Goal: Task Accomplishment & Management: Complete application form

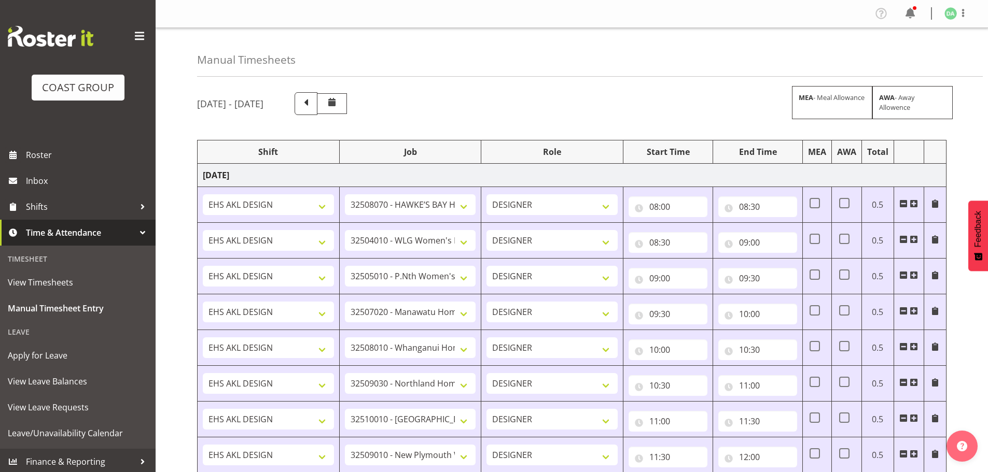
select select "9236"
select select "8457"
select select "8458"
select select "8727"
select select "8786"
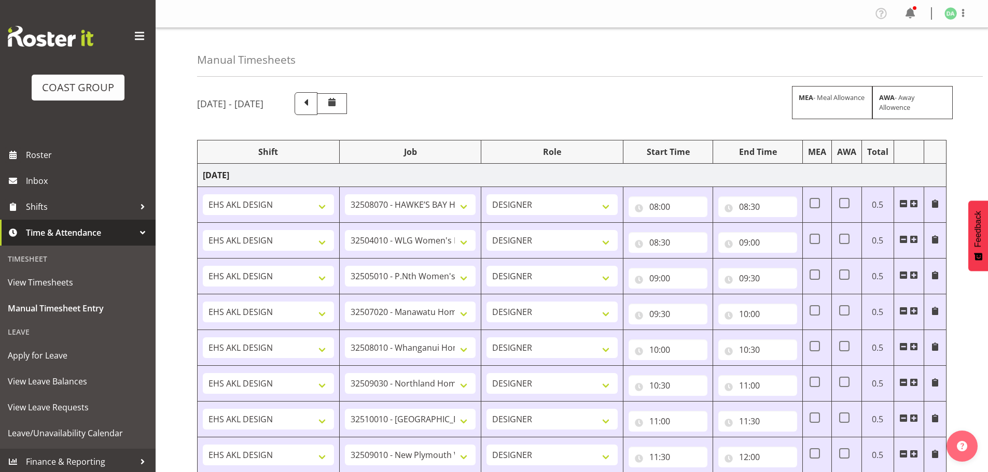
select select "9082"
select select "9023"
select select "8934"
select select "9735"
select select "8513"
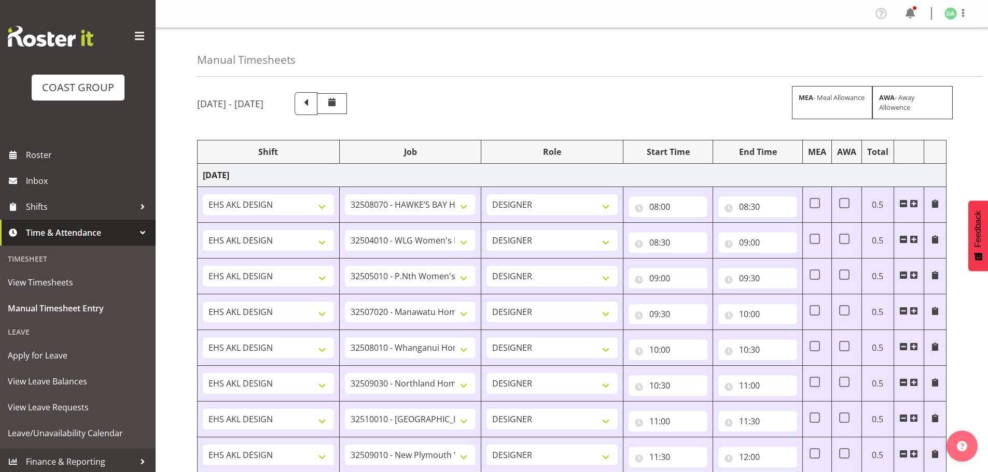
select select "10191"
select select "69"
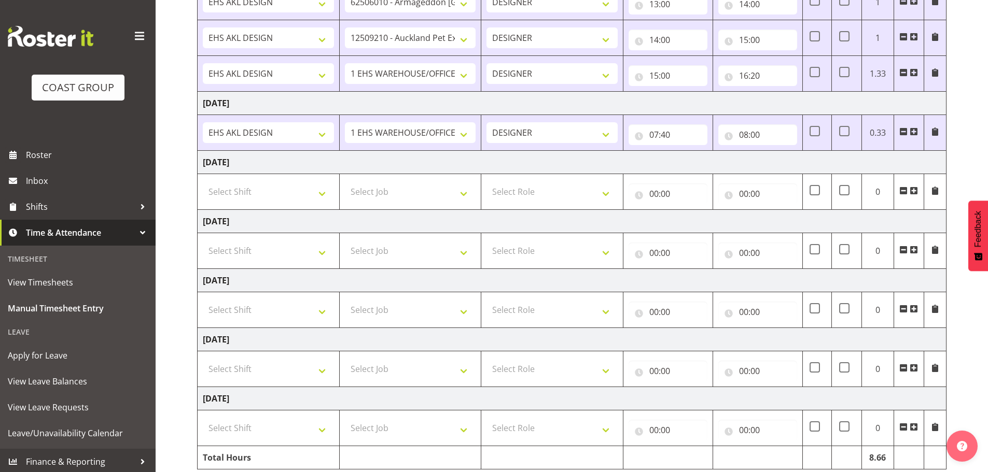
scroll to position [513, 0]
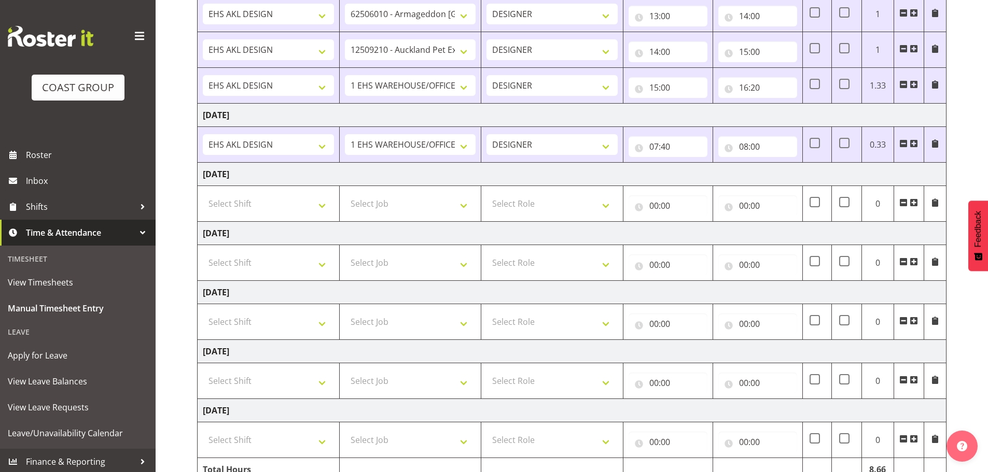
click at [910, 143] on span at bounding box center [913, 143] width 8 height 8
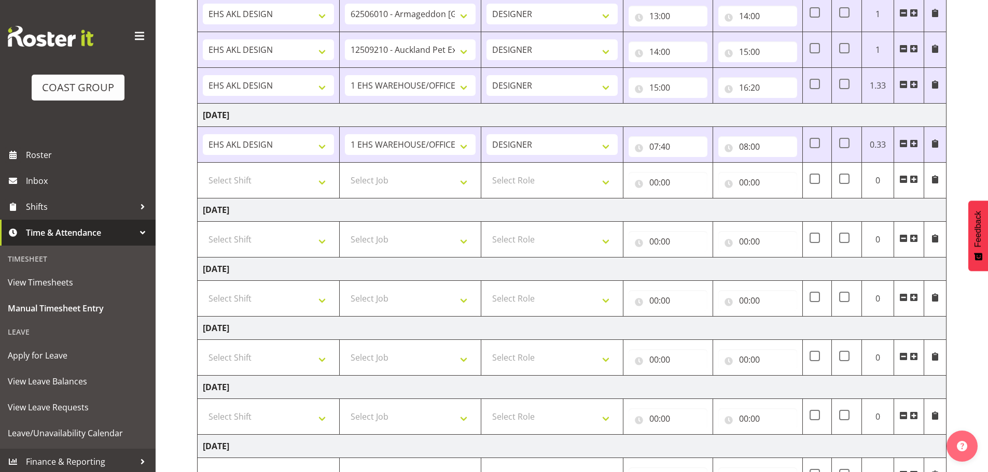
click at [910, 143] on span at bounding box center [913, 143] width 8 height 8
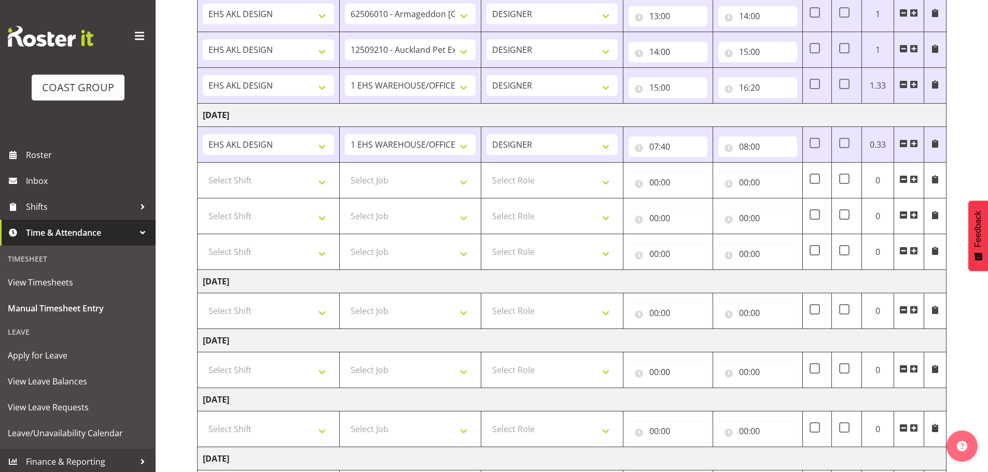
click at [910, 143] on span at bounding box center [913, 143] width 8 height 8
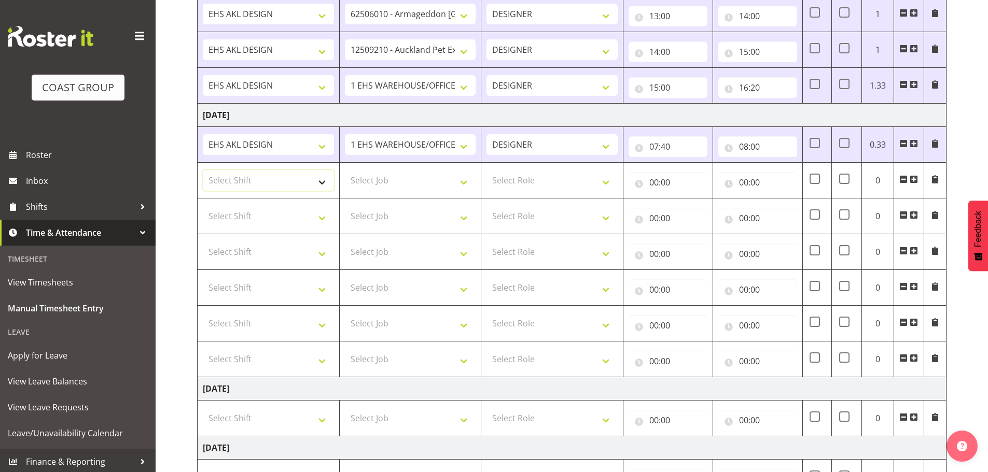
click at [289, 177] on select "Select Shift EHS AKL DESIGN" at bounding box center [268, 180] width 131 height 21
select select "1321"
click at [203, 170] on select "Select Shift EHS AKL DESIGN" at bounding box center [268, 180] width 131 height 21
click at [395, 185] on select "Select Job 1 Carlton Events 1 [PERSON_NAME][GEOGRAPHIC_DATA] 1 [PERSON_NAME][GE…" at bounding box center [410, 180] width 131 height 21
select select "9410"
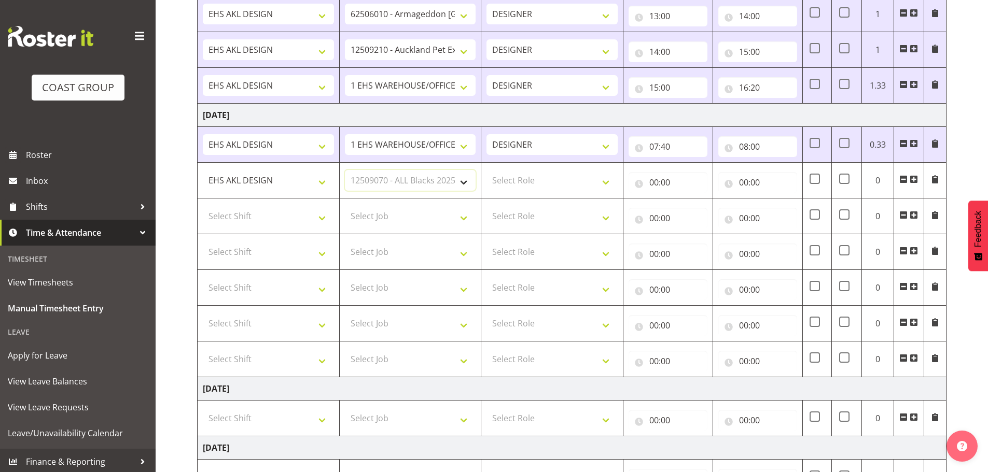
click at [345, 170] on select "Select Job 1 Carlton Events 1 [PERSON_NAME][GEOGRAPHIC_DATA] 1 [PERSON_NAME][GE…" at bounding box center [410, 180] width 131 height 21
click at [525, 192] on td "Select Role DESIGNER Designer" at bounding box center [552, 181] width 142 height 36
click at [529, 190] on select "Select Role DESIGNER Designer" at bounding box center [551, 180] width 131 height 21
select select "215"
click at [486, 170] on select "Select Role DESIGNER Designer" at bounding box center [551, 180] width 131 height 21
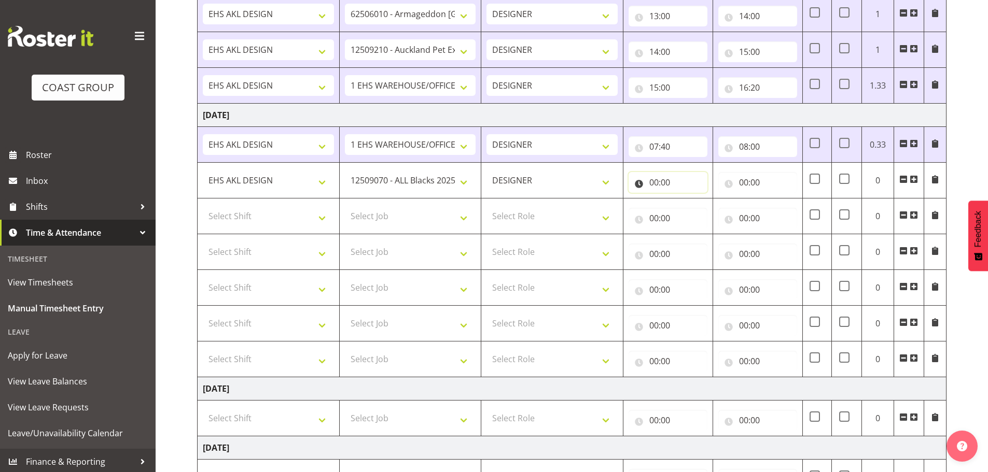
click at [661, 178] on input "00:00" at bounding box center [667, 182] width 79 height 21
click at [698, 202] on select "00 01 02 03 04 05 06 07 08 09 10 11 12 13 14 15 16 17 18 19 20 21 22 23" at bounding box center [698, 209] width 23 height 21
select select "8"
click at [687, 199] on select "00 01 02 03 04 05 06 07 08 09 10 11 12 13 14 15 16 17 18 19 20 21 22 23" at bounding box center [698, 209] width 23 height 21
type input "08:00"
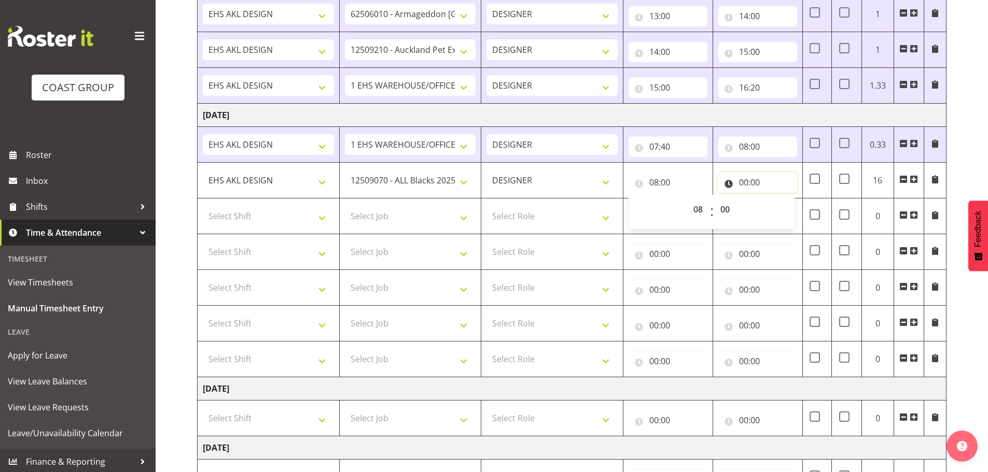
click at [743, 174] on input "00:00" at bounding box center [757, 182] width 79 height 21
click at [792, 215] on select "00 01 02 03 04 05 06 07 08 09 10 11 12 13 14 15 16 17 18 19 20 21 22 23" at bounding box center [788, 209] width 23 height 21
select select "10"
click at [777, 199] on select "00 01 02 03 04 05 06 07 08 09 10 11 12 13 14 15 16 17 18 19 20 21 22 23" at bounding box center [788, 209] width 23 height 21
type input "10:00"
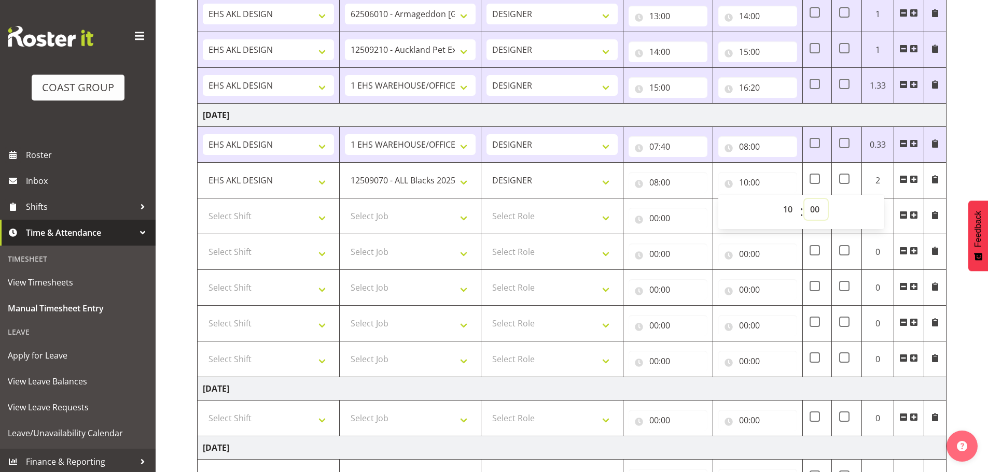
click at [817, 210] on select "00 01 02 03 04 05 06 07 08 09 10 11 12 13 14 15 16 17 18 19 20 21 22 23 24 25 2…" at bounding box center [815, 209] width 23 height 21
select select "30"
click at [804, 199] on select "00 01 02 03 04 05 06 07 08 09 10 11 12 13 14 15 16 17 18 19 20 21 22 23 24 25 2…" at bounding box center [815, 209] width 23 height 21
type input "10:30"
click at [292, 219] on select "Select Shift EHS AKL DESIGN" at bounding box center [268, 216] width 131 height 21
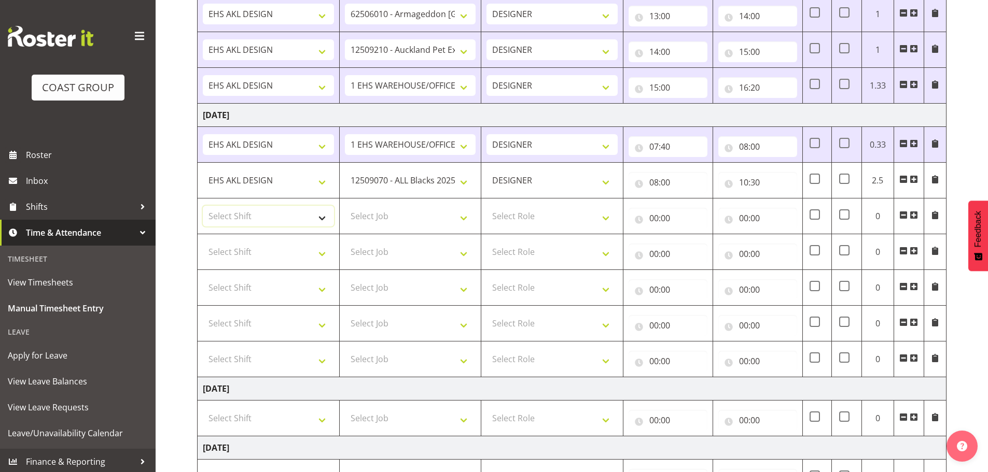
select select "1321"
click at [203, 206] on select "Select Shift EHS AKL DESIGN" at bounding box center [268, 216] width 131 height 21
click at [381, 207] on select "Select Job 1 Carlton Events 1 [PERSON_NAME][GEOGRAPHIC_DATA] 1 [PERSON_NAME][GE…" at bounding box center [410, 216] width 131 height 21
select select "8654"
click at [345, 206] on select "Select Job 1 Carlton Events 1 [PERSON_NAME][GEOGRAPHIC_DATA] 1 [PERSON_NAME][GE…" at bounding box center [410, 216] width 131 height 21
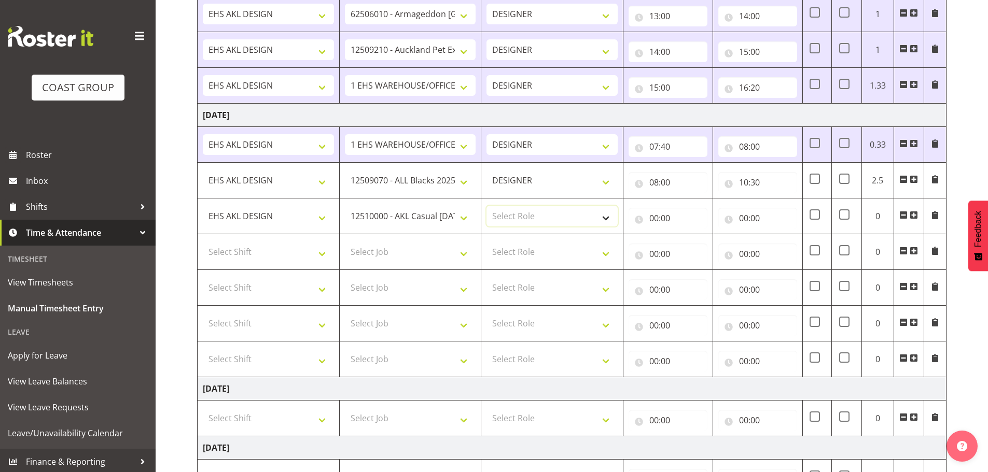
click at [522, 223] on select "Select Role DESIGNER Designer" at bounding box center [551, 216] width 131 height 21
select select "215"
click at [486, 206] on select "Select Role DESIGNER Designer" at bounding box center [551, 216] width 131 height 21
click at [637, 227] on input "00:00" at bounding box center [667, 218] width 79 height 21
click at [686, 242] on div "00 01 02 03 04 05 06 07 08 09 10 11 12 13 14 15 16 17 18 19 20 21 22 23" at bounding box center [697, 248] width 23 height 26
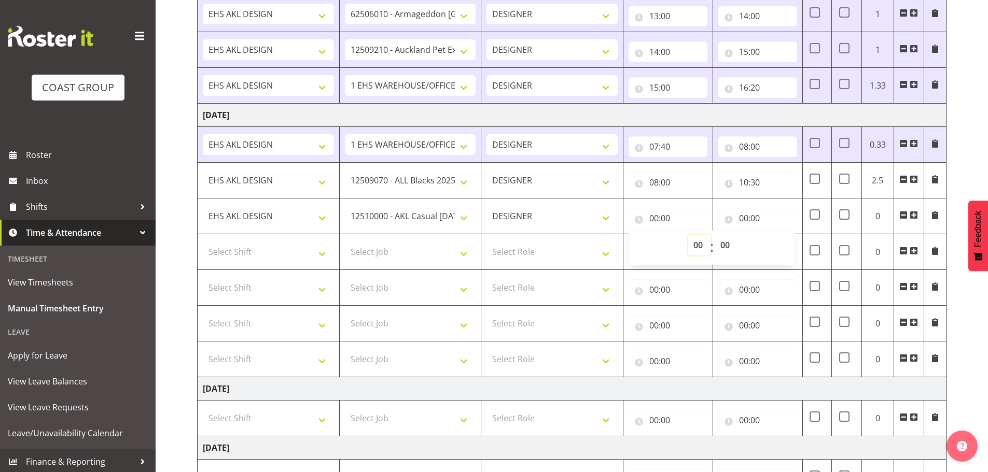
click at [698, 245] on select "00 01 02 03 04 05 06 07 08 09 10 11 12 13 14 15 16 17 18 19 20 21 22 23" at bounding box center [698, 245] width 23 height 21
select select "10"
click at [687, 235] on select "00 01 02 03 04 05 06 07 08 09 10 11 12 13 14 15 16 17 18 19 20 21 22 23" at bounding box center [698, 245] width 23 height 21
type input "10:00"
click at [719, 245] on select "00 01 02 03 04 05 06 07 08 09 10 11 12 13 14 15 16 17 18 19 20 21 22 23 24 25 2…" at bounding box center [725, 245] width 23 height 21
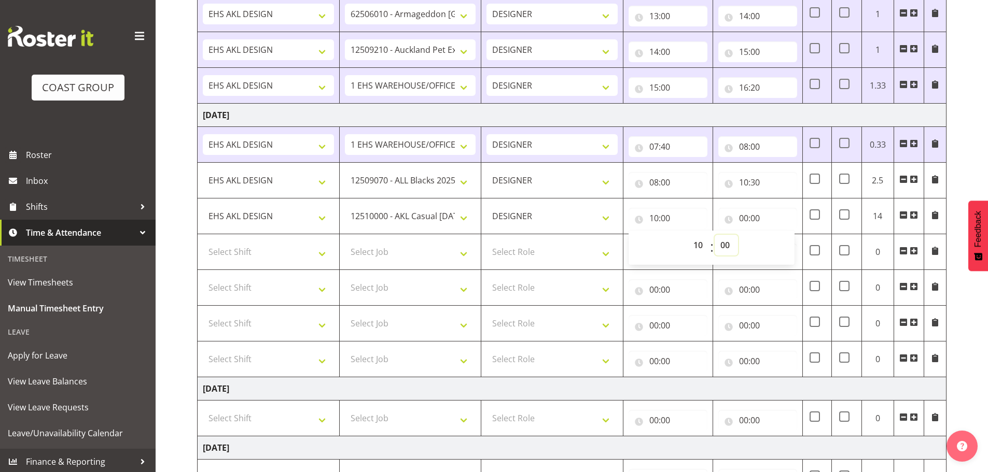
select select "30"
click at [714, 235] on select "00 01 02 03 04 05 06 07 08 09 10 11 12 13 14 15 16 17 18 19 20 21 22 23 24 25 2…" at bounding box center [725, 245] width 23 height 21
type input "10:30"
click at [745, 217] on input "00:00" at bounding box center [757, 218] width 79 height 21
click at [788, 246] on select "00 01 02 03 04 05 06 07 08 09 10 11 12 13 14 15 16 17 18 19 20 21 22 23" at bounding box center [788, 245] width 23 height 21
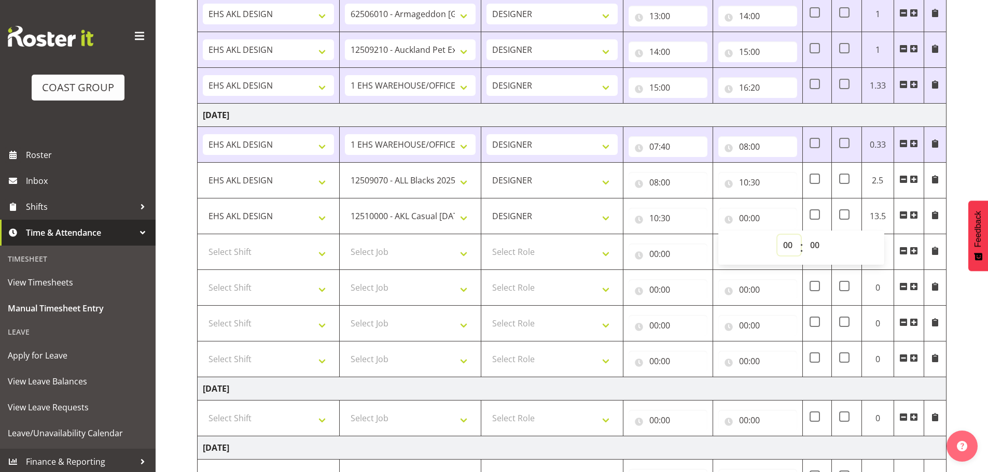
select select "13"
click at [777, 235] on select "00 01 02 03 04 05 06 07 08 09 10 11 12 13 14 15 16 17 18 19 20 21 22 23" at bounding box center [788, 245] width 23 height 21
type input "13:00"
click at [455, 255] on select "Select Job 1 Carlton Events 1 [PERSON_NAME][GEOGRAPHIC_DATA] 1 [PERSON_NAME][GE…" at bounding box center [410, 252] width 131 height 21
select select "9082"
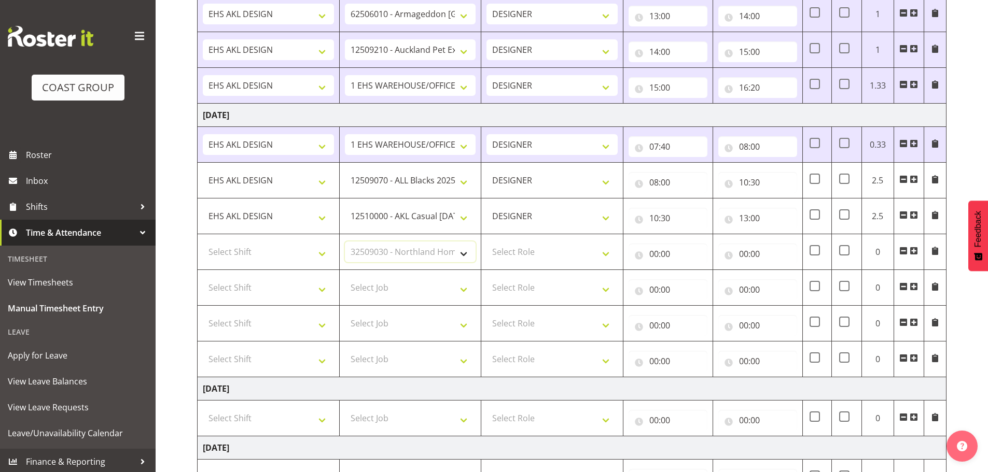
click at [345, 242] on select "Select Job 1 Carlton Events 1 [PERSON_NAME][GEOGRAPHIC_DATA] 1 [PERSON_NAME][GE…" at bounding box center [410, 252] width 131 height 21
click at [281, 252] on select "Select Shift EHS AKL DESIGN" at bounding box center [268, 252] width 131 height 21
select select "1321"
click at [203, 242] on select "Select Shift EHS AKL DESIGN" at bounding box center [268, 252] width 131 height 21
click at [527, 254] on select "Select Role DESIGNER Designer" at bounding box center [551, 252] width 131 height 21
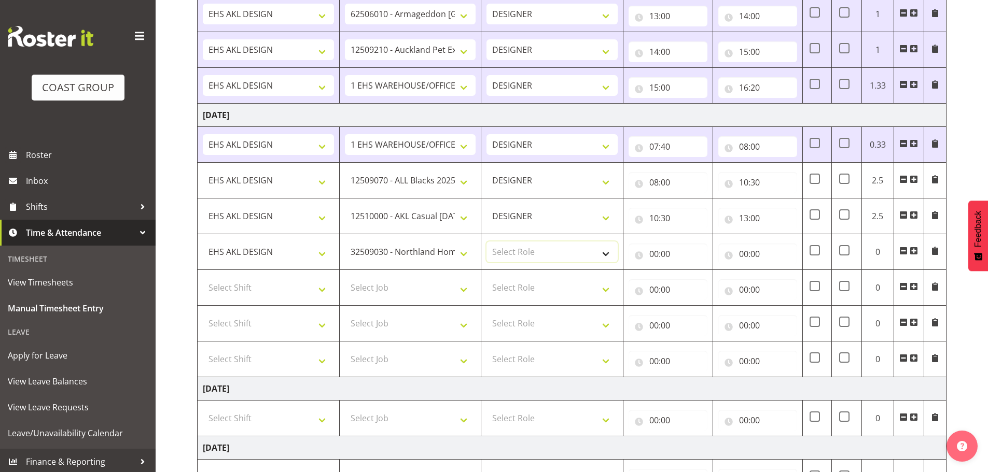
select select "215"
click at [486, 242] on select "Select Role DESIGNER Designer" at bounding box center [551, 252] width 131 height 21
click at [672, 246] on input "00:00" at bounding box center [667, 254] width 79 height 21
click at [691, 276] on select "00 01 02 03 04 05 06 07 08 09 10 11 12 13 14 15 16 17 18 19 20 21 22 23" at bounding box center [698, 281] width 23 height 21
select select "13"
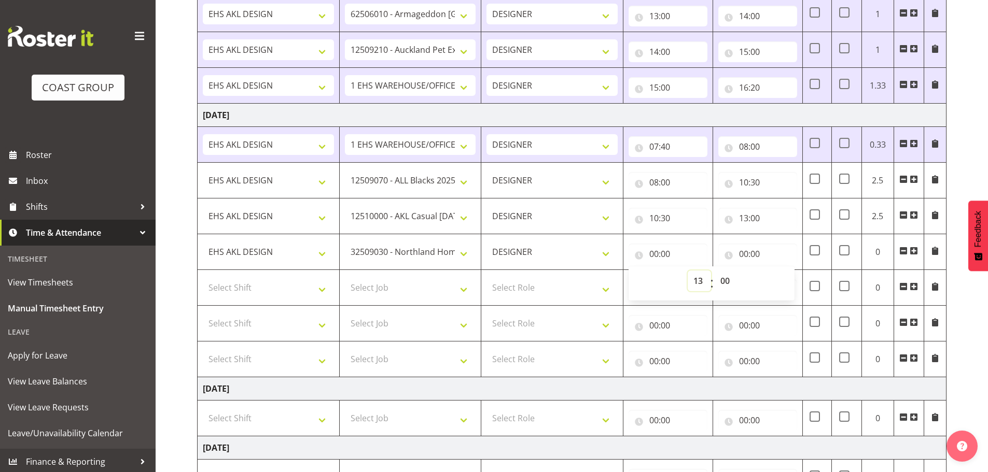
click at [687, 271] on select "00 01 02 03 04 05 06 07 08 09 10 11 12 13 14 15 16 17 18 19 20 21 22 23" at bounding box center [698, 281] width 23 height 21
type input "13:00"
drag, startPoint x: 742, startPoint y: 251, endPoint x: 757, endPoint y: 259, distance: 17.2
click at [742, 251] on input "00:00" at bounding box center [757, 254] width 79 height 21
click at [784, 274] on select "00 01 02 03 04 05 06 07 08 09 10 11 12 13 14 15 16 17 18 19 20 21 22 23" at bounding box center [788, 281] width 23 height 21
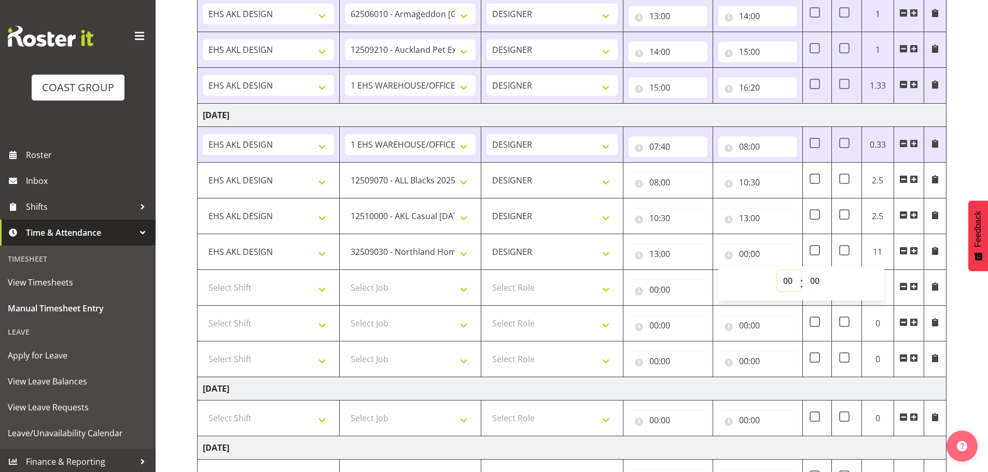
select select "14"
click at [777, 271] on select "00 01 02 03 04 05 06 07 08 09 10 11 12 13 14 15 16 17 18 19 20 21 22 23" at bounding box center [788, 281] width 23 height 21
type input "14:00"
click at [414, 286] on select "Select Job 1 Carlton Events 1 [PERSON_NAME][GEOGRAPHIC_DATA] 1 [PERSON_NAME][GE…" at bounding box center [410, 287] width 131 height 21
select select "10417"
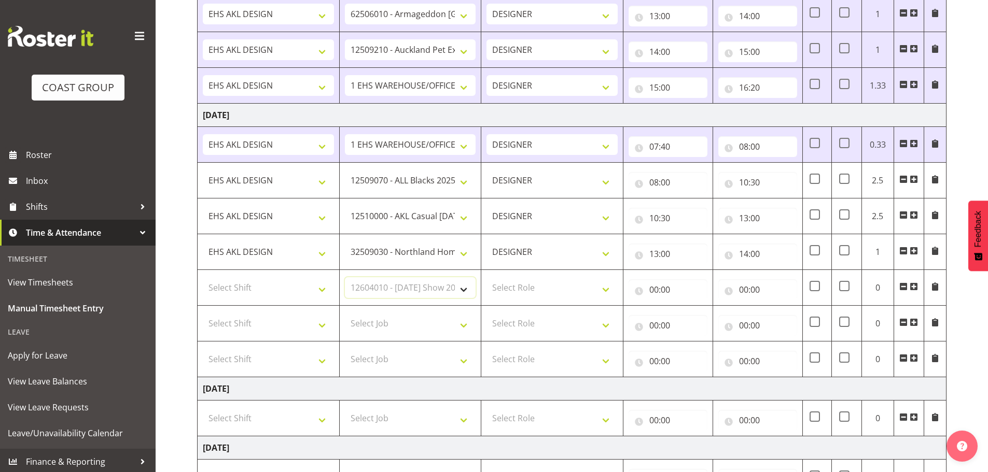
click at [345, 277] on select "Select Job 1 Carlton Events 1 [PERSON_NAME][GEOGRAPHIC_DATA] 1 [PERSON_NAME][GE…" at bounding box center [410, 287] width 131 height 21
click at [287, 286] on select "Select Shift EHS AKL DESIGN" at bounding box center [268, 287] width 131 height 21
select select "1321"
click at [203, 277] on select "Select Shift EHS AKL DESIGN" at bounding box center [268, 287] width 131 height 21
drag, startPoint x: 525, startPoint y: 286, endPoint x: 534, endPoint y: 293, distance: 11.8
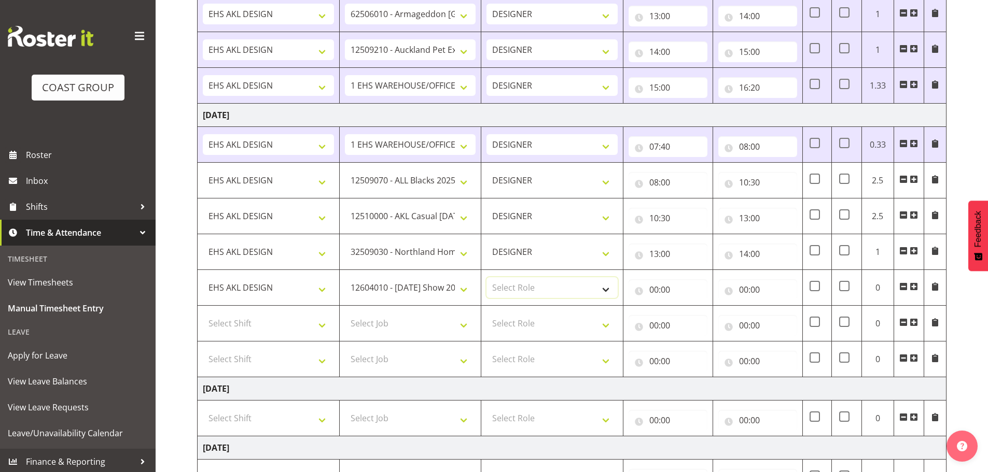
click at [525, 286] on select "Select Role DESIGNER Designer" at bounding box center [551, 287] width 131 height 21
select select "215"
click at [486, 277] on select "Select Role DESIGNER Designer" at bounding box center [551, 287] width 131 height 21
click at [625, 297] on td "00:00 00 01 02 03 04 05 06 07 08 09 10 11 12 13 14 15 16 17 18 19 20 21 22 23 :…" at bounding box center [668, 288] width 90 height 36
click at [665, 284] on input "00:00" at bounding box center [667, 289] width 79 height 21
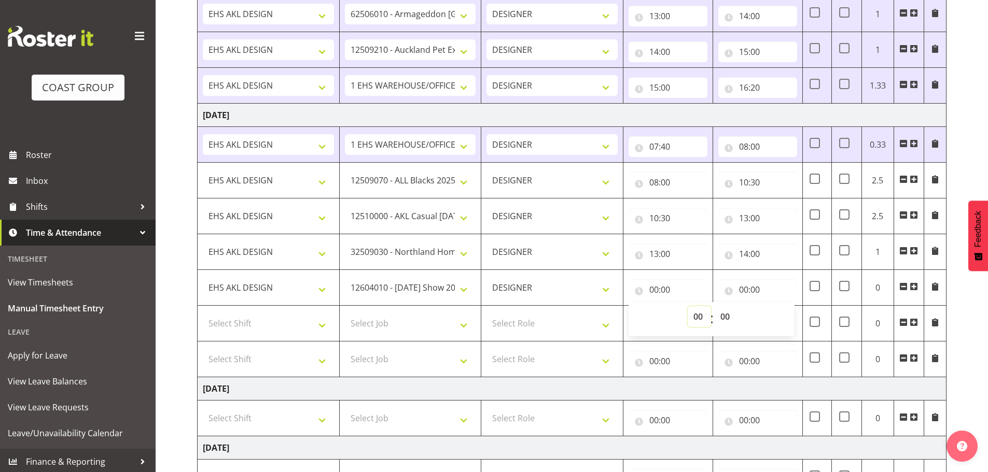
click at [704, 313] on select "00 01 02 03 04 05 06 07 08 09 10 11 12 13 14 15 16 17 18 19 20 21 22 23" at bounding box center [698, 316] width 23 height 21
select select "14"
click at [687, 306] on select "00 01 02 03 04 05 06 07 08 09 10 11 12 13 14 15 16 17 18 19 20 21 22 23" at bounding box center [698, 316] width 23 height 21
type input "14:00"
click at [740, 292] on input "00:00" at bounding box center [757, 289] width 79 height 21
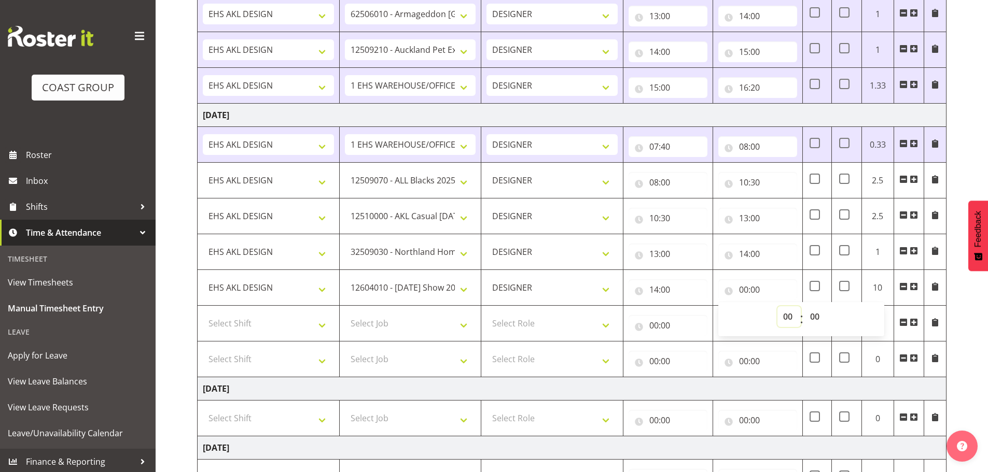
drag, startPoint x: 782, startPoint y: 314, endPoint x: 782, endPoint y: 308, distance: 5.7
click at [782, 314] on select "00 01 02 03 04 05 06 07 08 09 10 11 12 13 14 15 16 17 18 19 20 21 22 23" at bounding box center [788, 316] width 23 height 21
select select "14"
click at [777, 306] on select "00 01 02 03 04 05 06 07 08 09 10 11 12 13 14 15 16 17 18 19 20 21 22 23" at bounding box center [788, 316] width 23 height 21
type input "14:00"
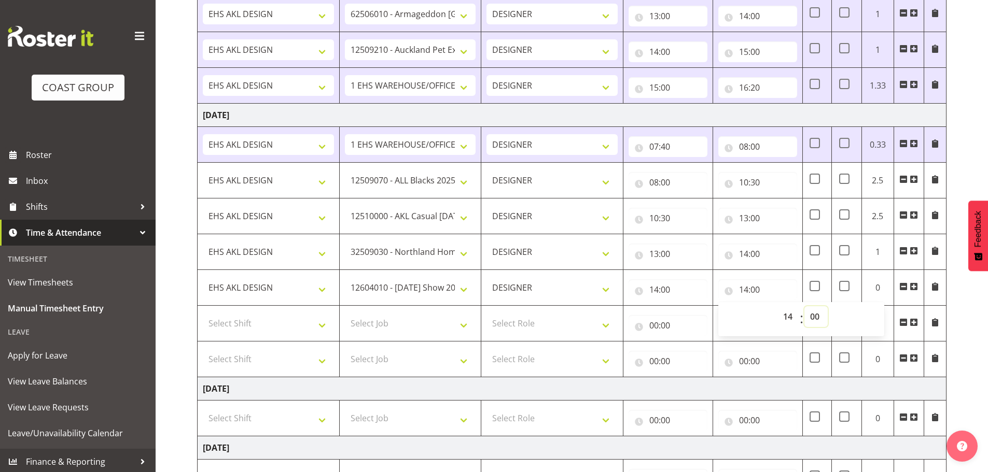
click at [822, 319] on select "00 01 02 03 04 05 06 07 08 09 10 11 12 13 14 15 16 17 18 19 20 21 22 23 24 25 2…" at bounding box center [815, 316] width 23 height 21
select select "30"
click at [804, 306] on select "00 01 02 03 04 05 06 07 08 09 10 11 12 13 14 15 16 17 18 19 20 21 22 23 24 25 2…" at bounding box center [815, 316] width 23 height 21
type input "14:30"
click at [279, 330] on select "Select Shift EHS AKL DESIGN" at bounding box center [268, 323] width 131 height 21
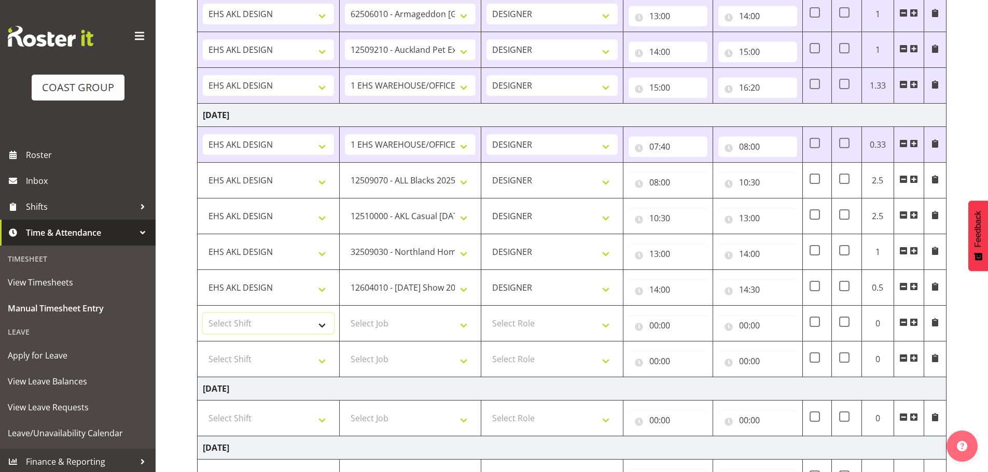
select select "1321"
click at [203, 313] on select "Select Shift EHS AKL DESIGN" at bounding box center [268, 323] width 131 height 21
click at [382, 318] on select "Select Job 1 Carlton Events 1 [PERSON_NAME][GEOGRAPHIC_DATA] 1 [PERSON_NAME][GE…" at bounding box center [410, 323] width 131 height 21
select select "9410"
click at [345, 313] on select "Select Job 1 Carlton Events 1 [PERSON_NAME][GEOGRAPHIC_DATA] 1 [PERSON_NAME][GE…" at bounding box center [410, 323] width 131 height 21
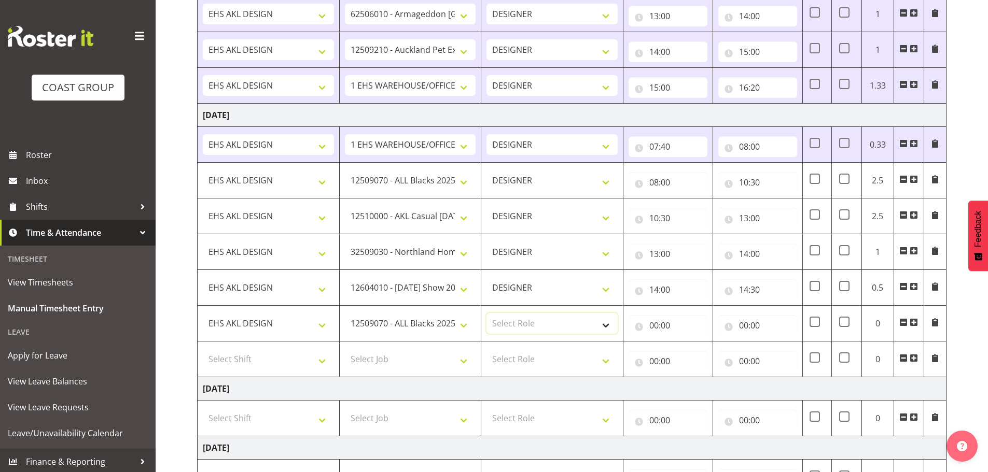
click at [532, 315] on select "Select Role DESIGNER Designer" at bounding box center [551, 323] width 131 height 21
select select "215"
click at [486, 313] on select "Select Role DESIGNER Designer" at bounding box center [551, 323] width 131 height 21
drag, startPoint x: 653, startPoint y: 332, endPoint x: 659, endPoint y: 334, distance: 6.3
click at [654, 332] on input "00:00" at bounding box center [667, 325] width 79 height 21
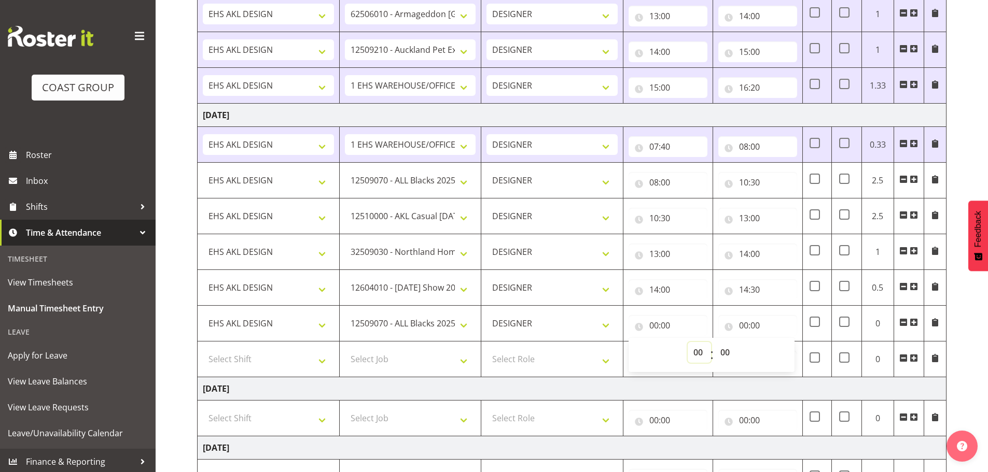
click at [696, 349] on select "00 01 02 03 04 05 06 07 08 09 10 11 12 13 14 15 16 17 18 19 20 21 22 23" at bounding box center [698, 352] width 23 height 21
select select "14"
click at [687, 342] on select "00 01 02 03 04 05 06 07 08 09 10 11 12 13 14 15 16 17 18 19 20 21 22 23" at bounding box center [698, 352] width 23 height 21
type input "14:00"
click at [720, 351] on select "00 01 02 03 04 05 06 07 08 09 10 11 12 13 14 15 16 17 18 19 20 21 22 23 24 25 2…" at bounding box center [725, 352] width 23 height 21
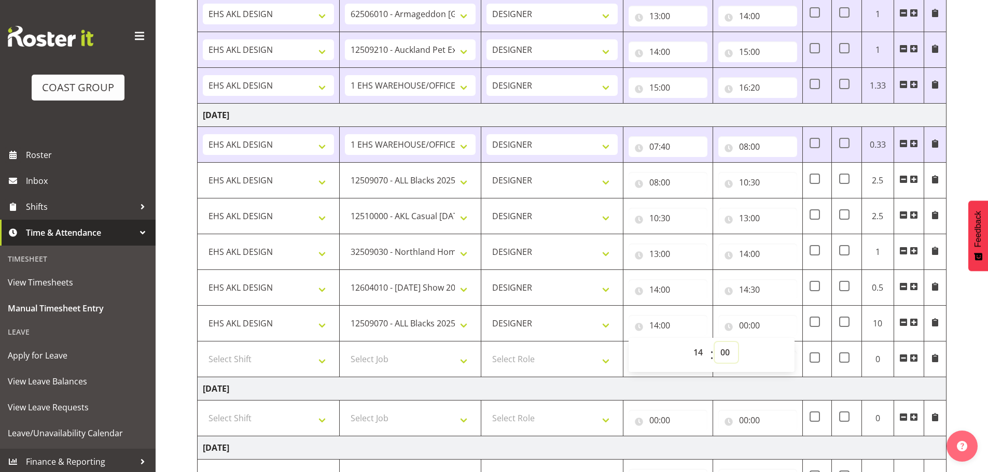
select select "30"
click at [714, 342] on select "00 01 02 03 04 05 06 07 08 09 10 11 12 13 14 15 16 17 18 19 20 21 22 23 24 25 2…" at bounding box center [725, 352] width 23 height 21
type input "14:30"
click at [752, 329] on input "00:00" at bounding box center [757, 325] width 79 height 21
click at [788, 351] on select "00 01 02 03 04 05 06 07 08 09 10 11 12 13 14 15 16 17 18 19 20 21 22 23" at bounding box center [788, 352] width 23 height 21
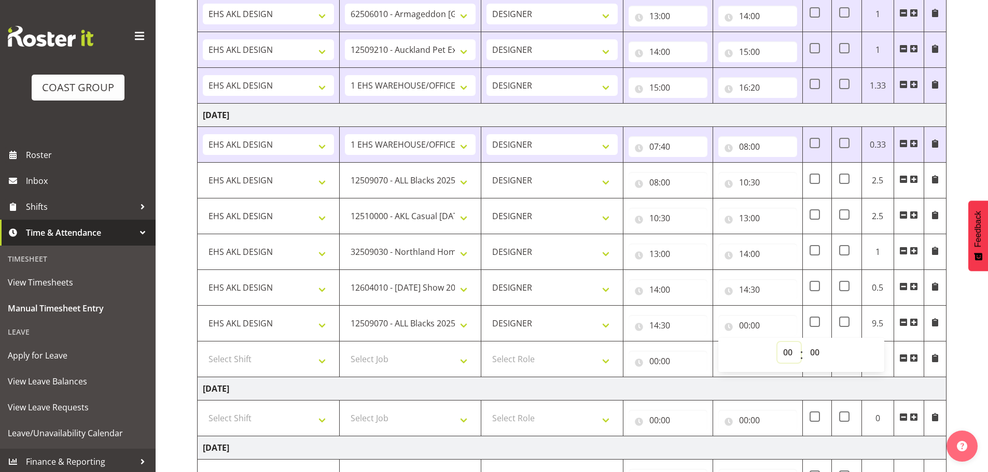
select select "15"
click at [777, 342] on select "00 01 02 03 04 05 06 07 08 09 10 11 12 13 14 15 16 17 18 19 20 21 22 23" at bounding box center [788, 352] width 23 height 21
type input "15:00"
click at [825, 349] on select "00 01 02 03 04 05 06 07 08 09 10 11 12 13 14 15 16 17 18 19 20 21 22 23 24 25 2…" at bounding box center [815, 352] width 23 height 21
click at [789, 350] on select "00 01 02 03 04 05 06 07 08 09 10 11 12 13 14 15 16 17 18 19 20 21 22 23" at bounding box center [788, 352] width 23 height 21
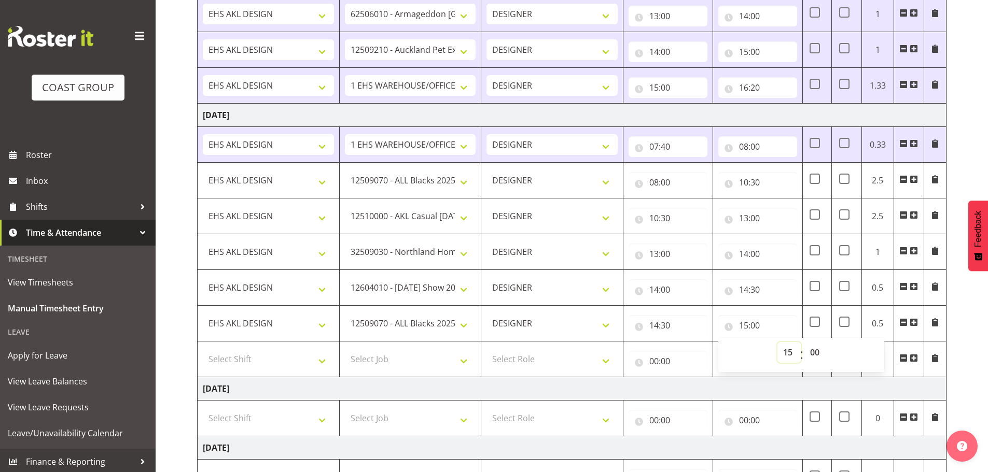
select select "16"
click at [777, 342] on select "00 01 02 03 04 05 06 07 08 09 10 11 12 13 14 15 16 17 18 19 20 21 22 23" at bounding box center [788, 352] width 23 height 21
type input "16:00"
click at [240, 369] on select "Select Shift EHS AKL DESIGN" at bounding box center [268, 359] width 131 height 21
select select "1321"
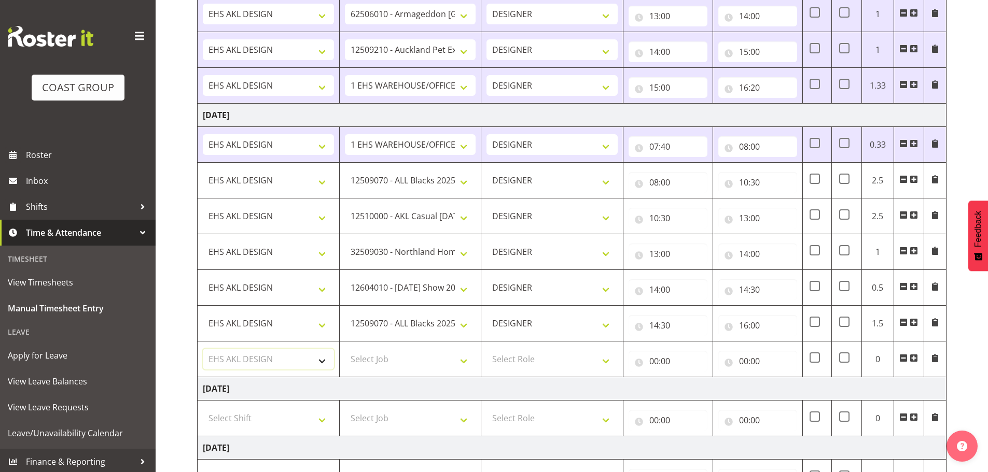
click at [203, 349] on select "Select Shift EHS AKL DESIGN" at bounding box center [268, 359] width 131 height 21
click at [376, 361] on select "Select Job 1 Carlton Events 1 [PERSON_NAME][GEOGRAPHIC_DATA] 1 [PERSON_NAME][GE…" at bounding box center [410, 359] width 131 height 21
select select "9239"
click at [345, 349] on select "Select Job 1 Carlton Events 1 [PERSON_NAME][GEOGRAPHIC_DATA] 1 [PERSON_NAME][GE…" at bounding box center [410, 359] width 131 height 21
drag, startPoint x: 522, startPoint y: 351, endPoint x: 531, endPoint y: 368, distance: 18.8
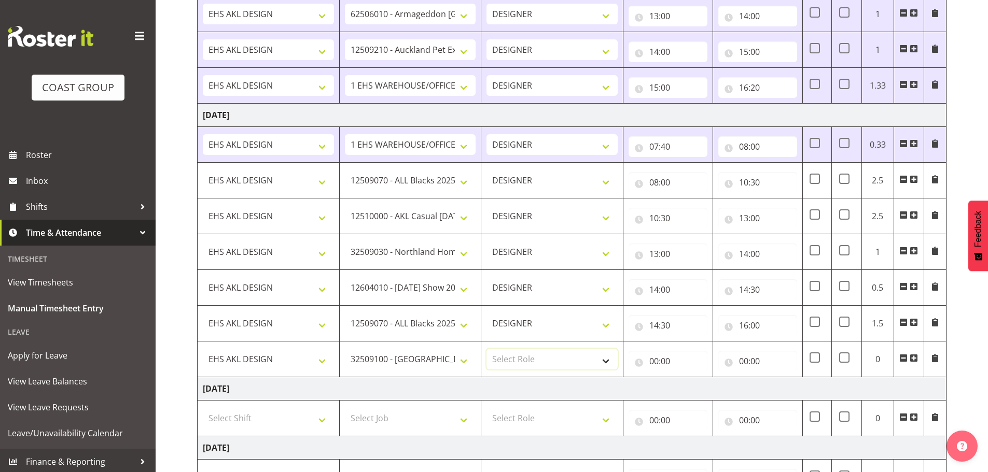
click at [522, 351] on select "Select Role DESIGNER Designer" at bounding box center [551, 359] width 131 height 21
select select "215"
click at [486, 349] on select "Select Role DESIGNER Designer" at bounding box center [551, 359] width 131 height 21
click at [671, 359] on input "00:00" at bounding box center [667, 361] width 79 height 21
click at [691, 382] on select "00 01 02 03 04 05 06 07 08 09 10 11 12 13 14 15 16 17 18 19 20 21 22 23" at bounding box center [698, 388] width 23 height 21
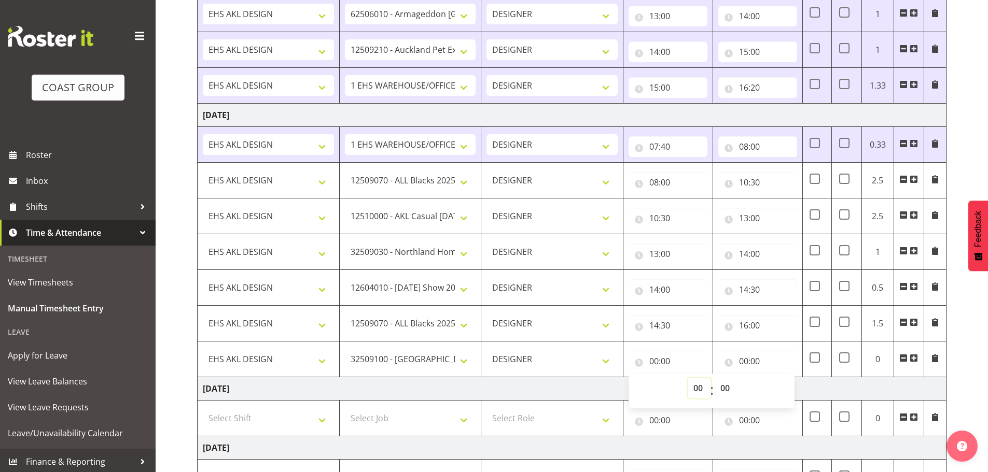
select select "16"
click at [687, 378] on select "00 01 02 03 04 05 06 07 08 09 10 11 12 13 14 15 16 17 18 19 20 21 22 23" at bounding box center [698, 388] width 23 height 21
type input "16:00"
click at [761, 360] on input "00:00" at bounding box center [757, 361] width 79 height 21
click at [786, 385] on select "00 01 02 03 04 05 06 07 08 09 10 11 12 13 14 15 16 17 18 19 20 21 22 23" at bounding box center [788, 388] width 23 height 21
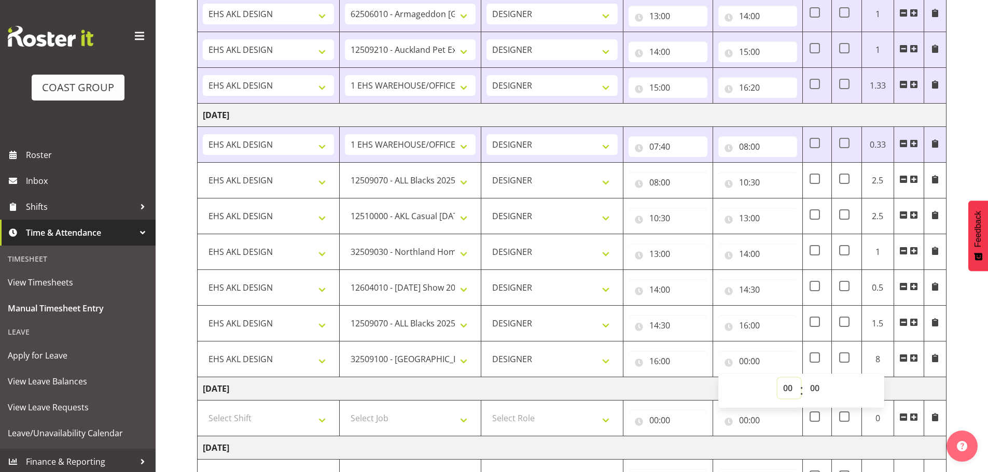
select select "17"
click at [777, 378] on select "00 01 02 03 04 05 06 07 08 09 10 11 12 13 14 15 16 17 18 19 20 21 22 23" at bounding box center [788, 388] width 23 height 21
type input "17:00"
click at [973, 361] on div "[DATE] - [DATE] MEA - Meal Allowance AWA - Away Allowence Shift Job Role Start …" at bounding box center [592, 151] width 791 height 1159
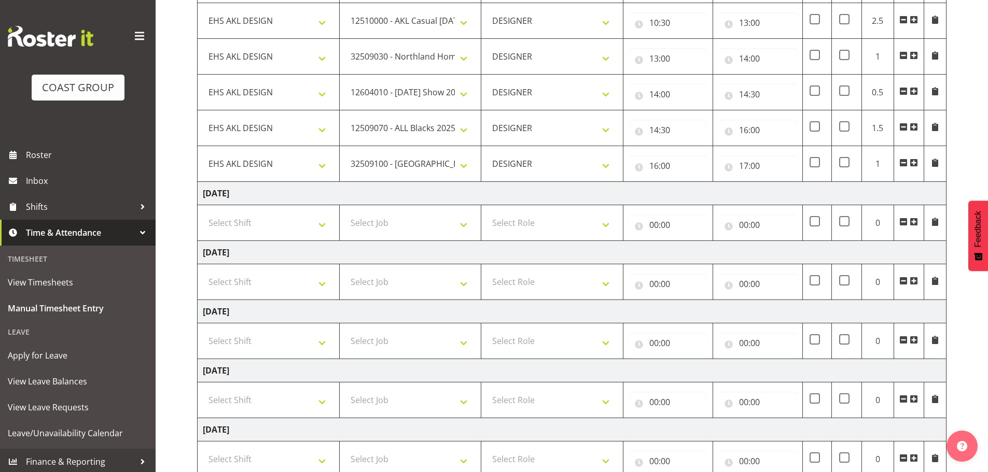
scroll to position [779, 0]
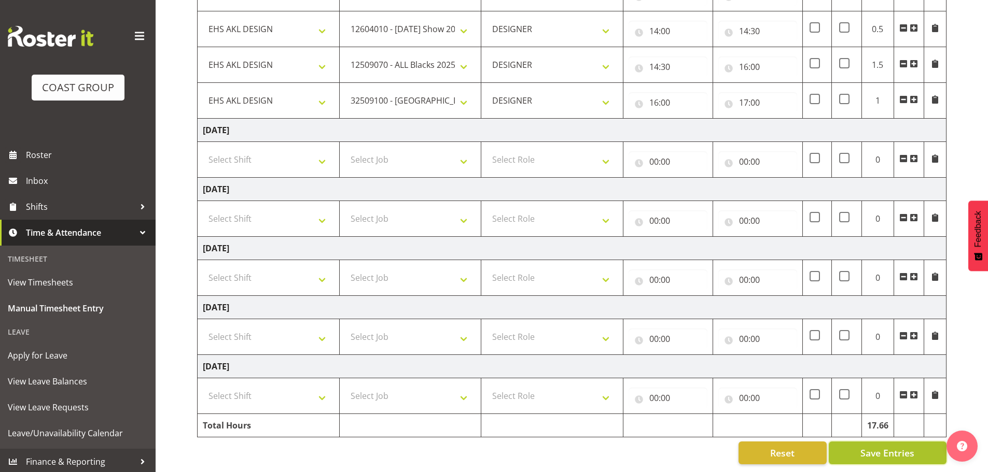
click at [903, 442] on button "Save Entries" at bounding box center [887, 453] width 118 height 23
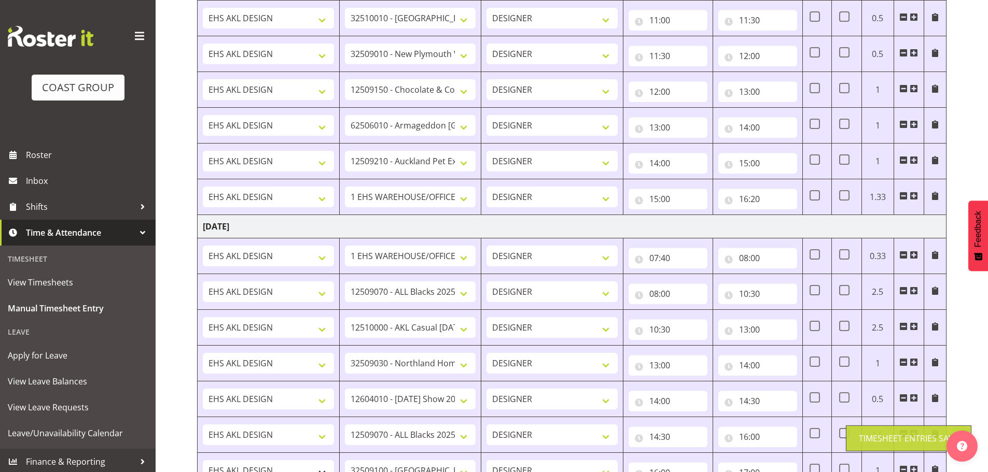
scroll to position [676, 0]
